Goal: Information Seeking & Learning: Learn about a topic

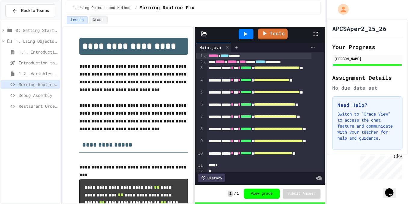
click at [8, 124] on div "0: Getting Started 1. Using Objects and Methods 1.1. Introduction to Algorithms…" at bounding box center [31, 112] width 60 height 178
click at [401, 74] on div "APCSAper2_25_26 Your Progress [PERSON_NAME] Assignment Details No due date set …" at bounding box center [367, 87] width 81 height 136
click at [2, 103] on div "Restaurant Order System" at bounding box center [31, 106] width 60 height 9
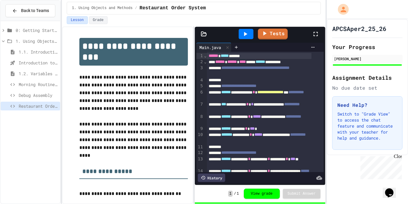
drag, startPoint x: 8, startPoint y: 125, endPoint x: 6, endPoint y: 120, distance: 5.1
click at [8, 125] on div "0: Getting Started 1. Using Objects and Methods 1.1. Introduction to Algorithms…" at bounding box center [31, 112] width 60 height 178
click at [396, 126] on div "Need Help? Switch to "Grade View" to access the chat feature and communicate wi…" at bounding box center [367, 123] width 70 height 54
click at [5, 112] on div "Restaurant Order System" at bounding box center [31, 107] width 60 height 11
click at [14, 130] on div "0: Getting Started 1. Using Objects and Methods 1.1. Introduction to Algorithms…" at bounding box center [31, 112] width 60 height 178
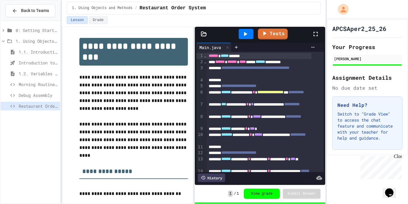
click at [10, 141] on div "0: Getting Started 1. Using Objects and Methods 1.1. Introduction to Algorithms…" at bounding box center [31, 112] width 60 height 178
click at [4, 131] on div "0: Getting Started 1. Using Objects and Methods 1.1. Introduction to Algorithms…" at bounding box center [31, 112] width 60 height 178
